Goal: Transaction & Acquisition: Purchase product/service

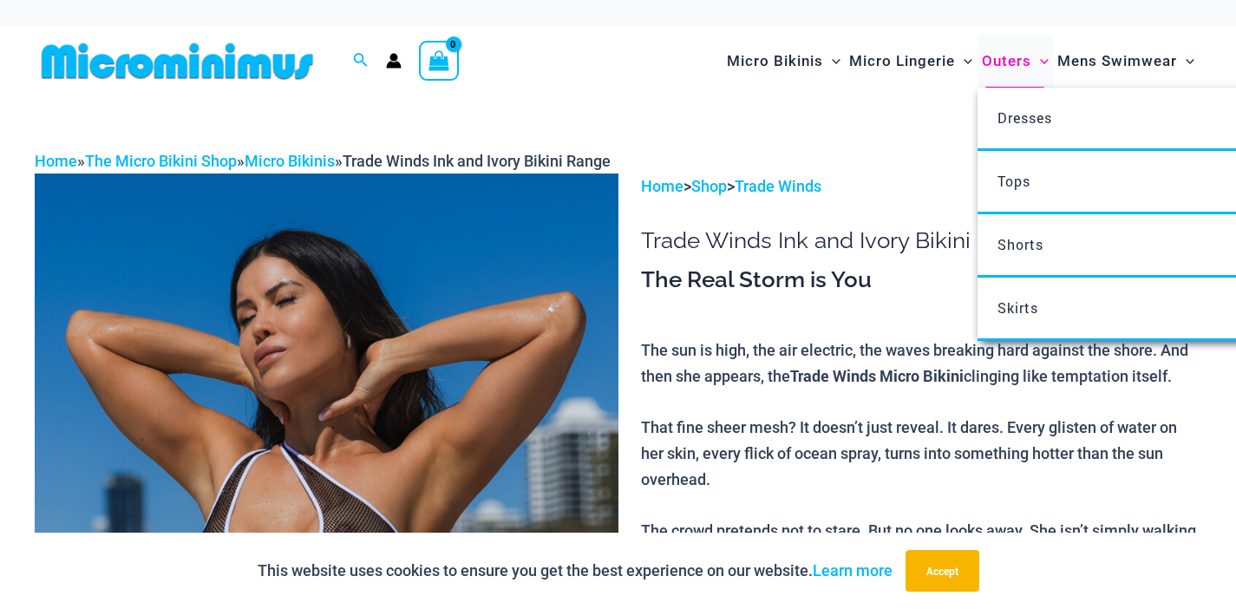
click at [997, 62] on span "Outers" at bounding box center [1005, 61] width 49 height 44
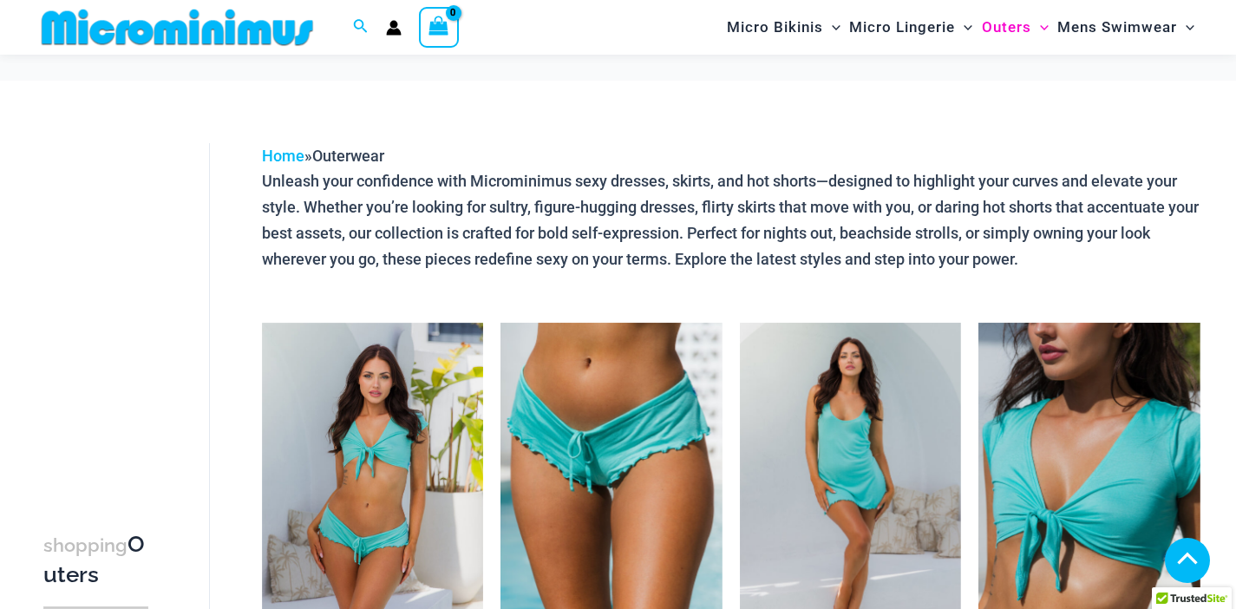
scroll to position [3792, 0]
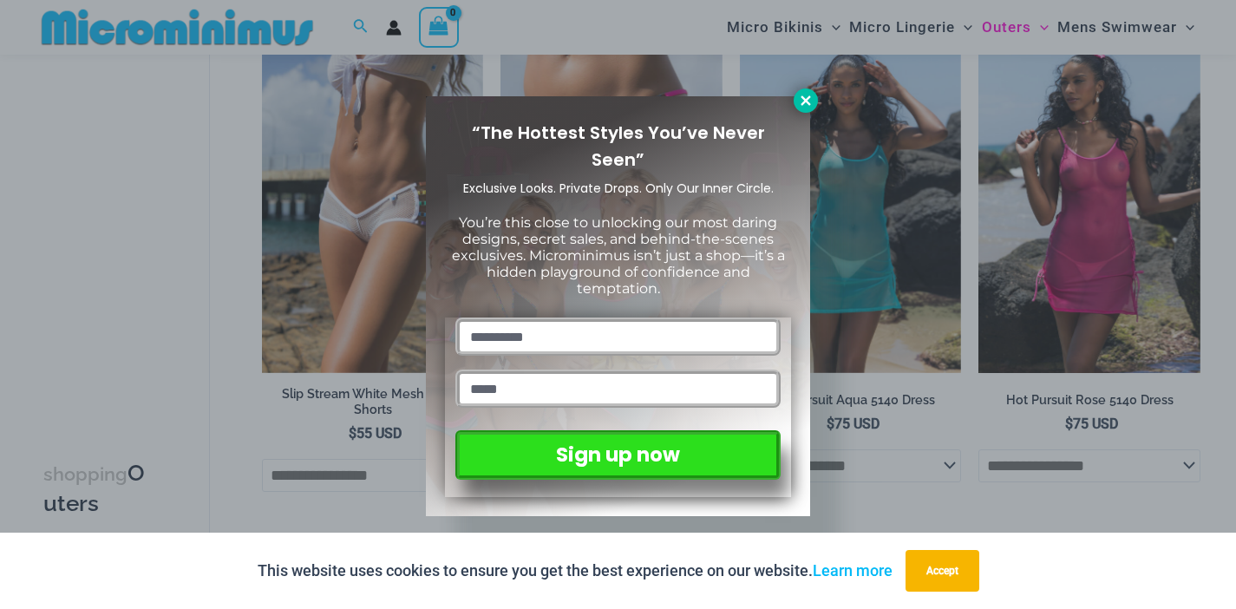
click at [810, 100] on icon at bounding box center [806, 101] width 16 height 16
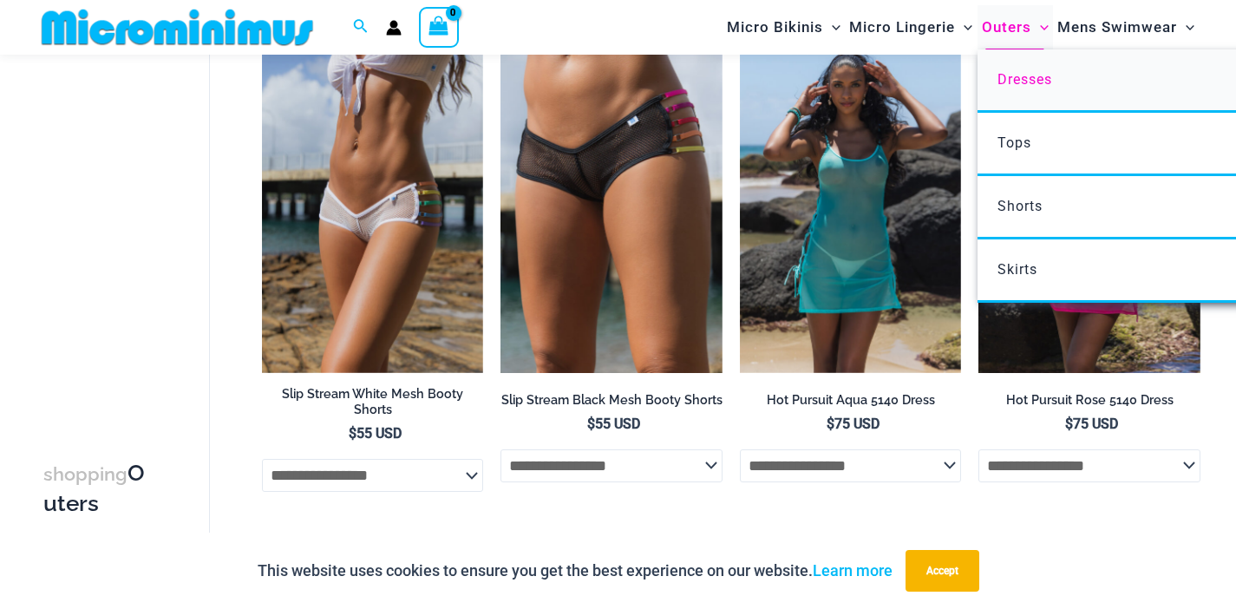
click at [1013, 75] on span "Dresses" at bounding box center [1024, 79] width 55 height 16
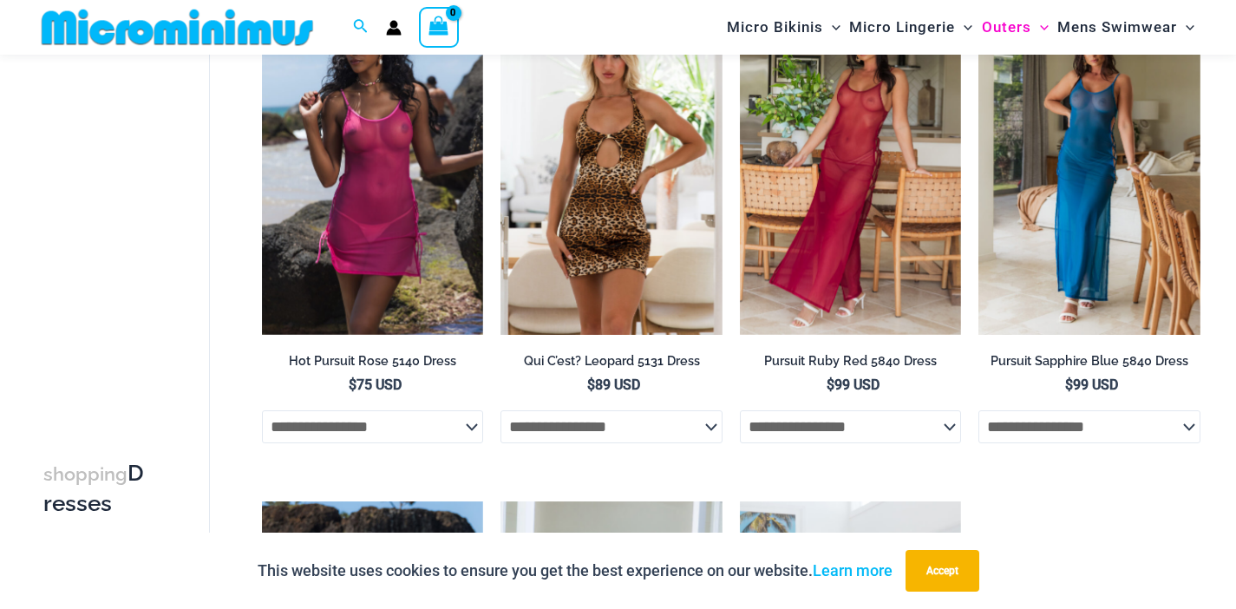
scroll to position [689, 0]
click at [740, 2] on img at bounding box center [740, 2] width 0 height 0
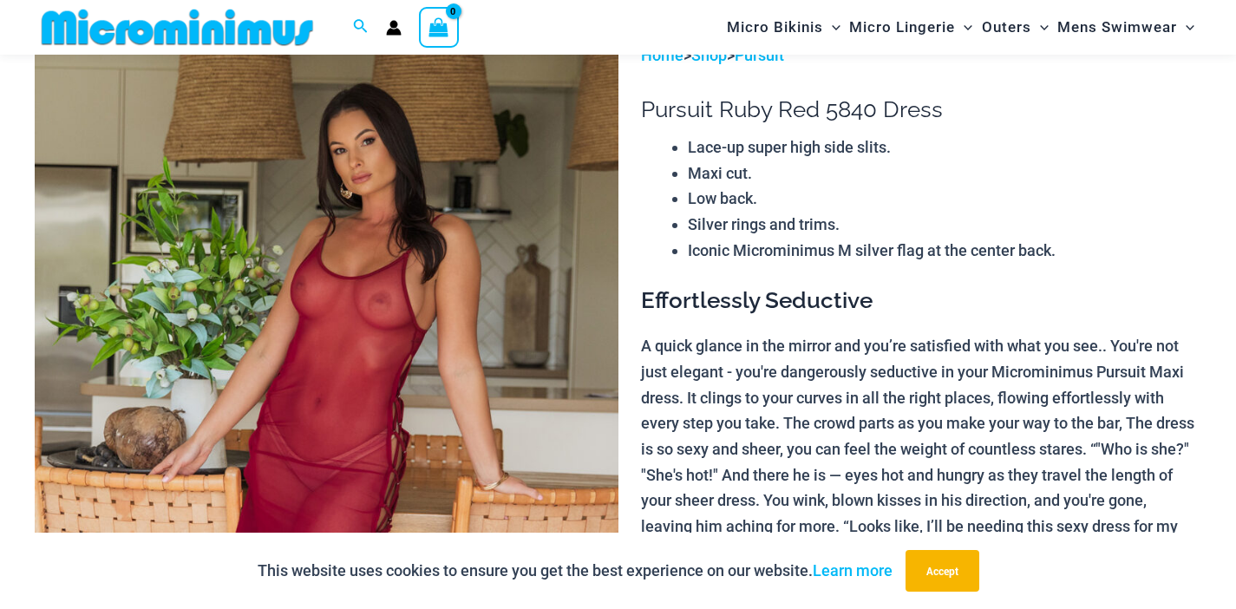
scroll to position [115, 0]
click at [961, 575] on button "Accept" at bounding box center [942, 571] width 74 height 42
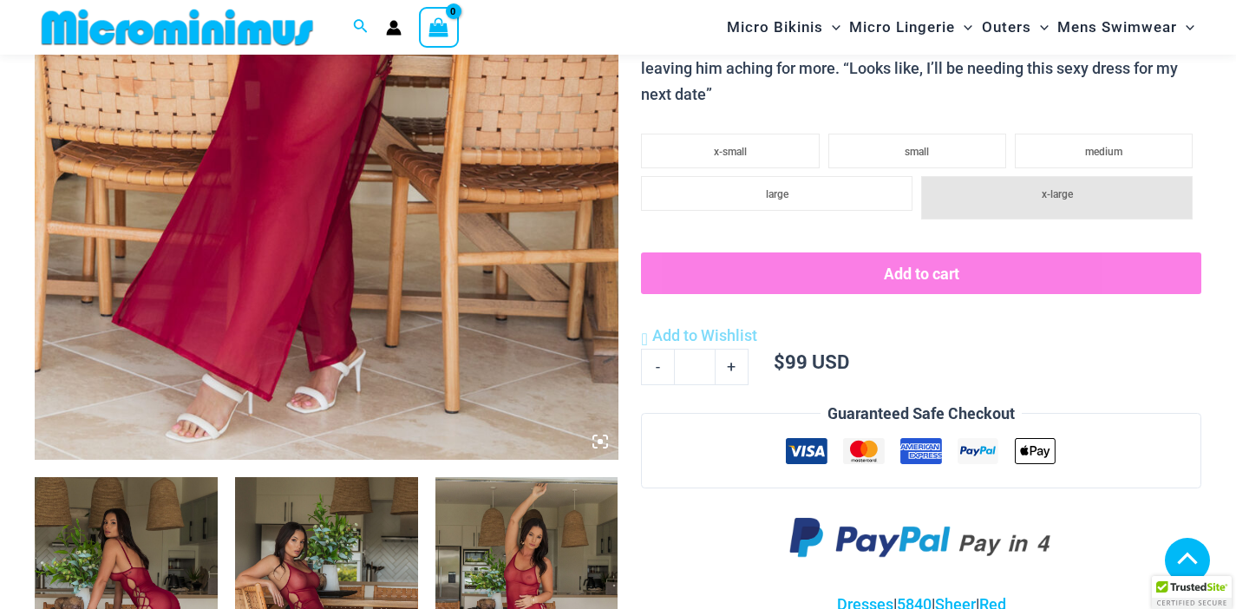
scroll to position [574, 0]
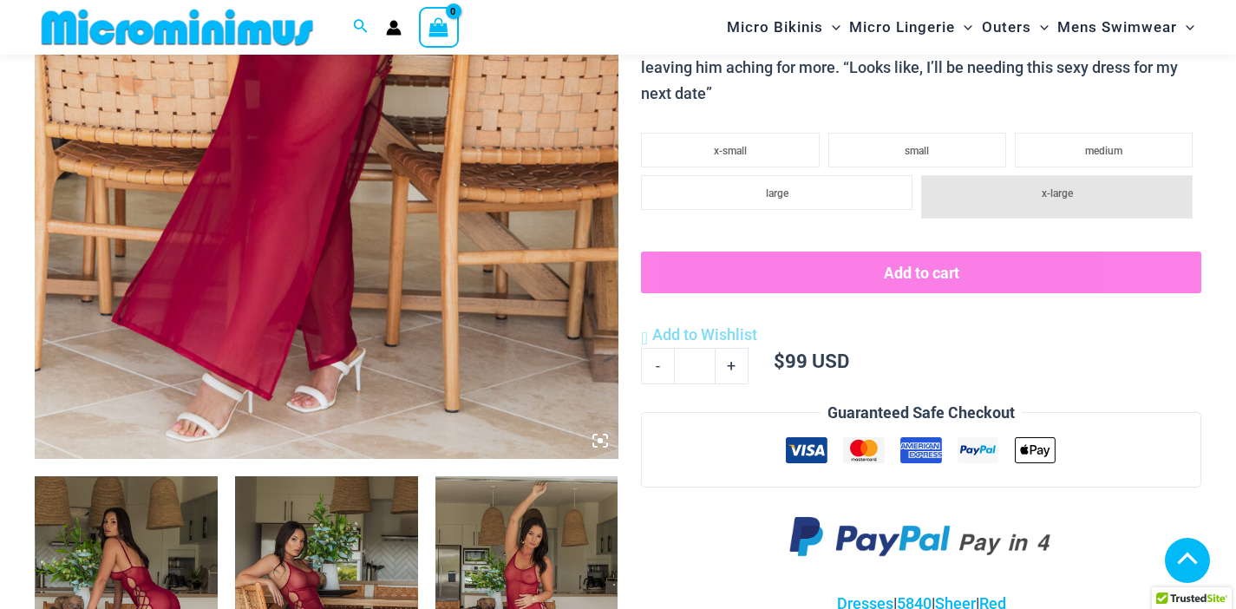
click at [597, 442] on icon at bounding box center [599, 440] width 5 height 5
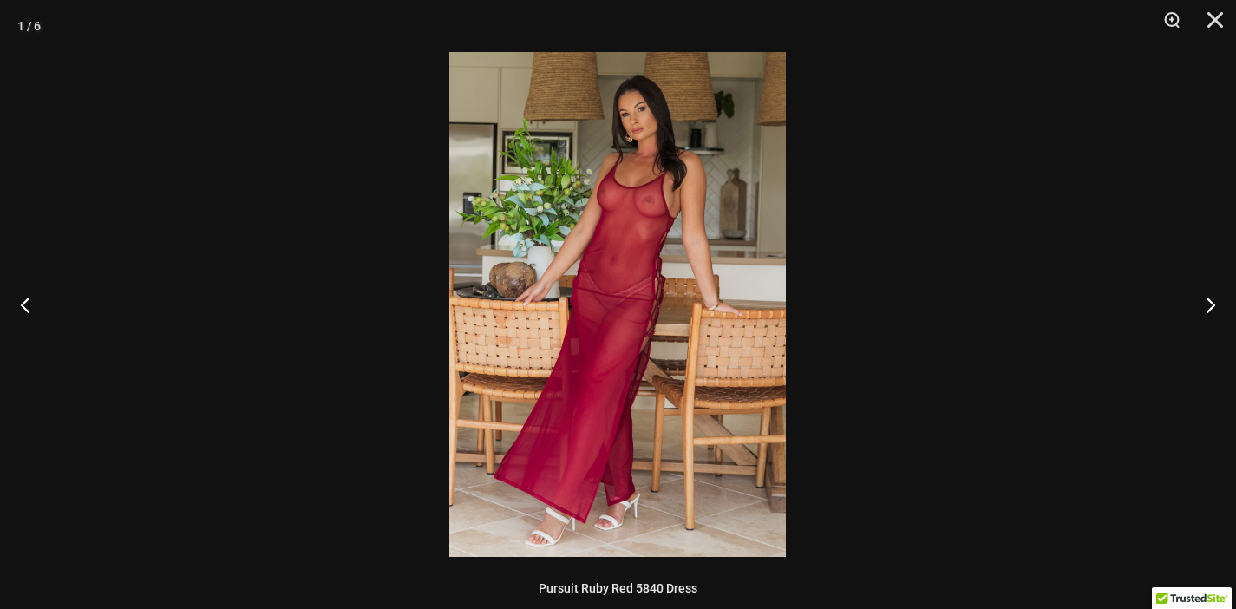
click at [681, 374] on img at bounding box center [617, 304] width 336 height 505
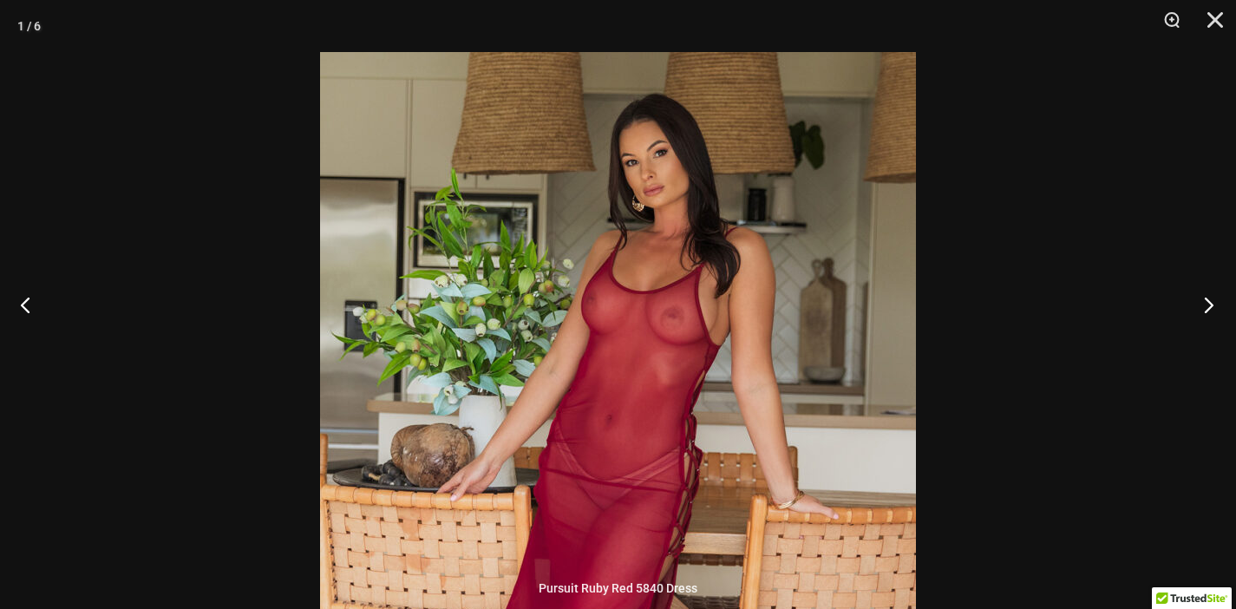
click at [1209, 303] on button "Next" at bounding box center [1202, 304] width 65 height 87
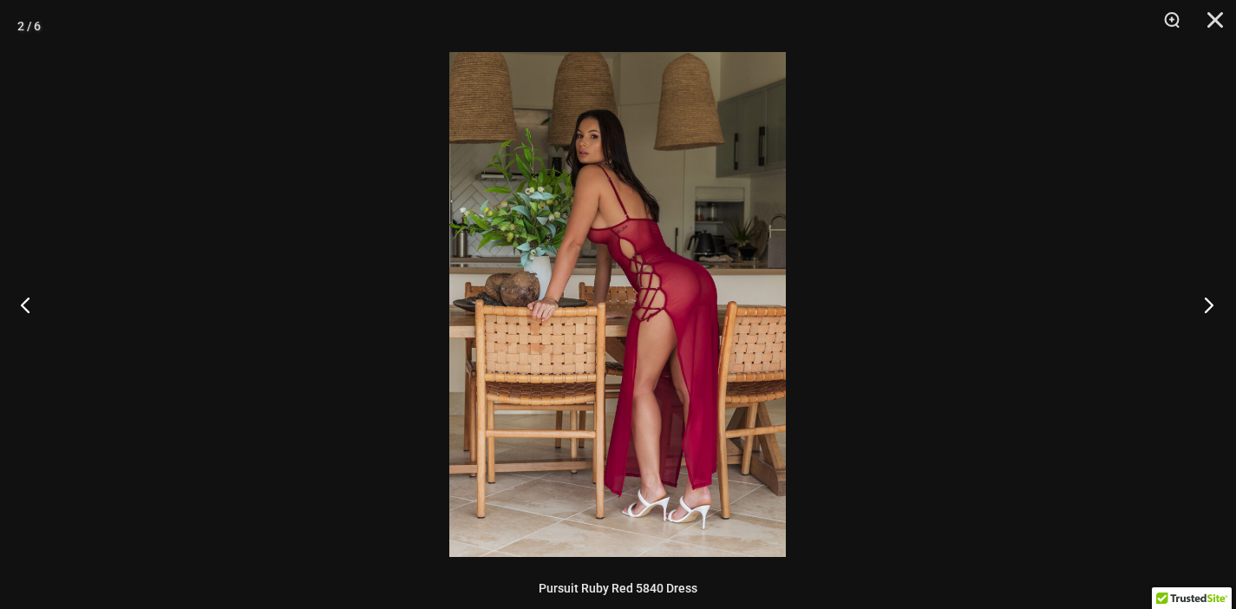
click at [1209, 303] on button "Next" at bounding box center [1202, 304] width 65 height 87
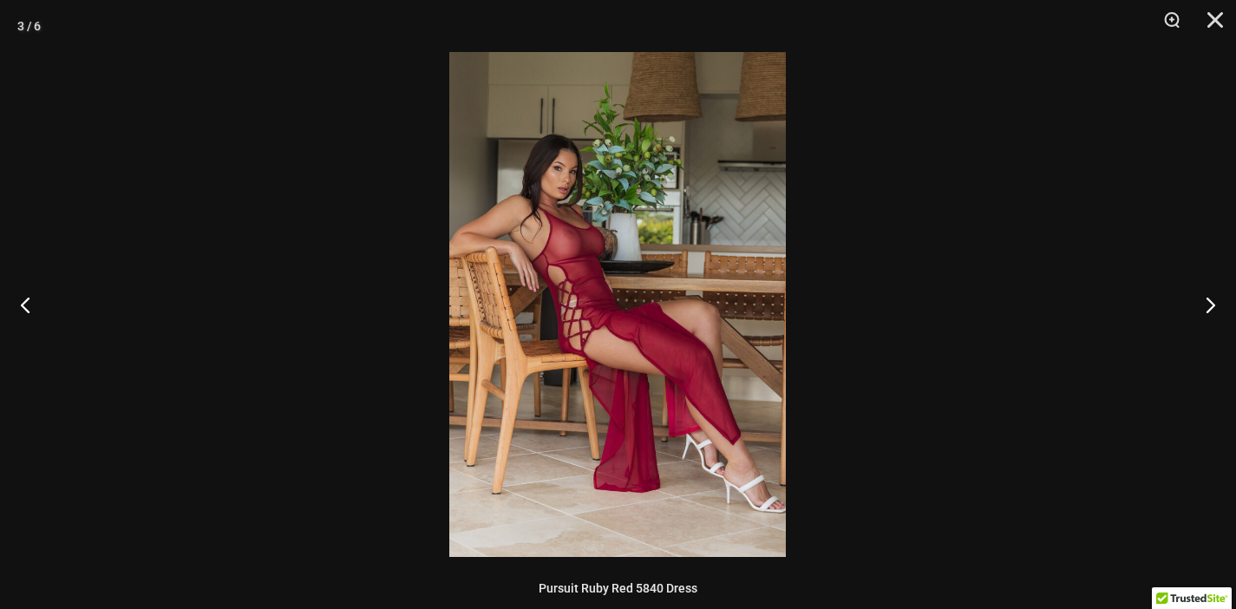
click at [614, 160] on img at bounding box center [617, 304] width 336 height 505
